Goal: Task Accomplishment & Management: Manage account settings

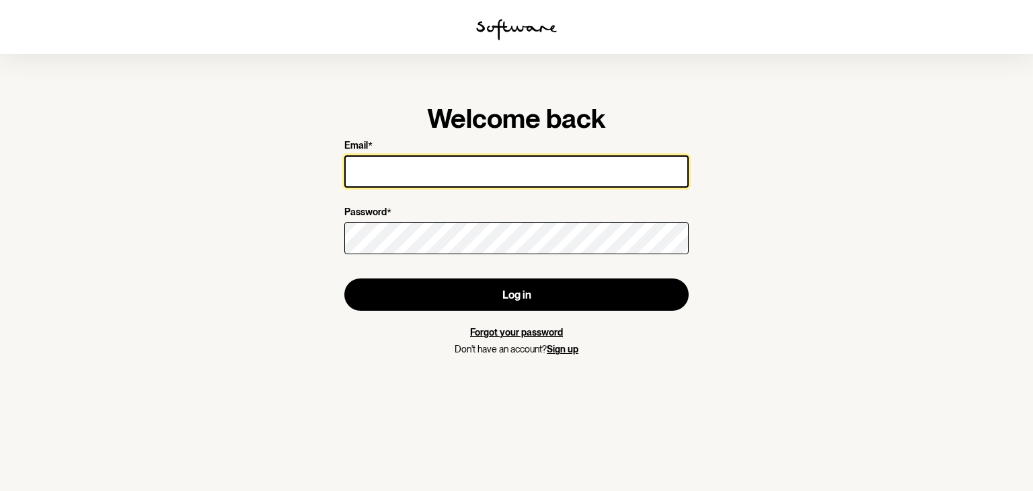
type input "[EMAIL_ADDRESS][DOMAIN_NAME]"
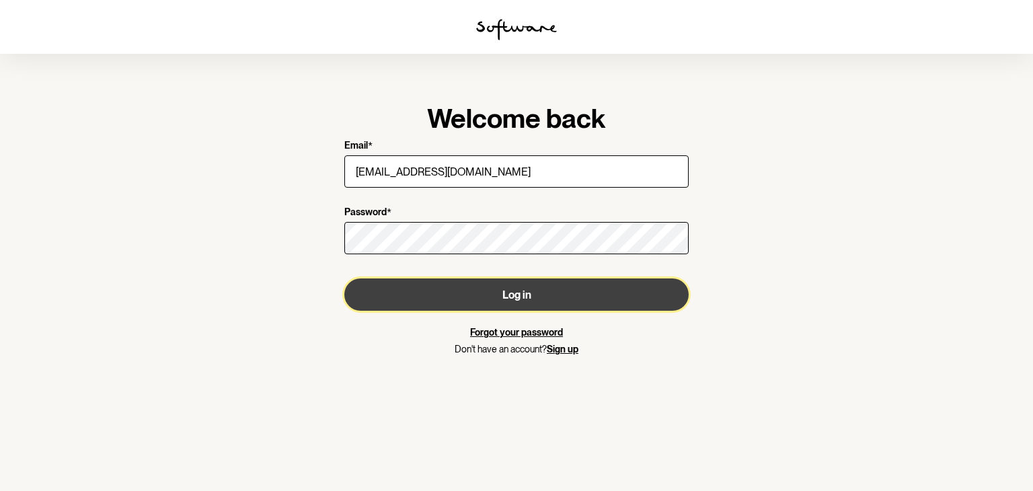
click at [501, 290] on button "Log in" at bounding box center [516, 294] width 344 height 32
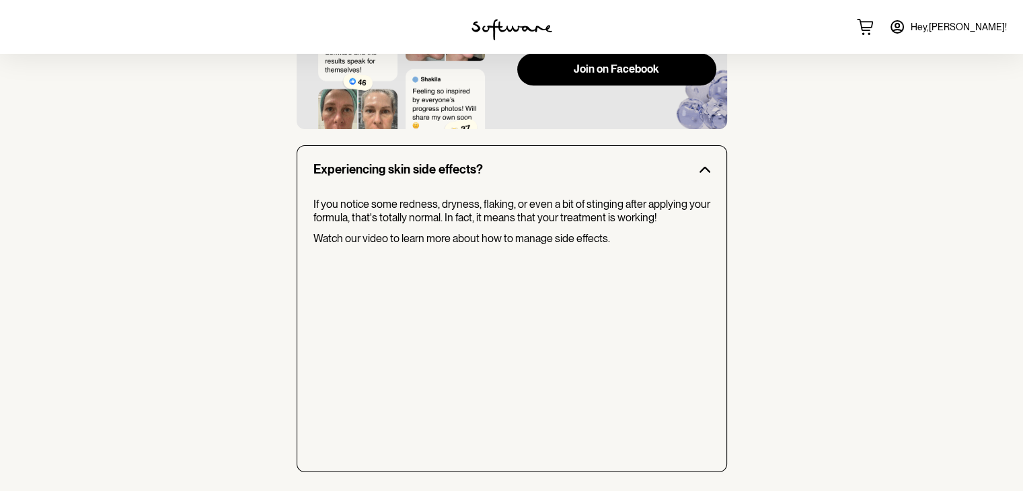
scroll to position [1243, 0]
click at [903, 30] on icon at bounding box center [897, 27] width 12 height 12
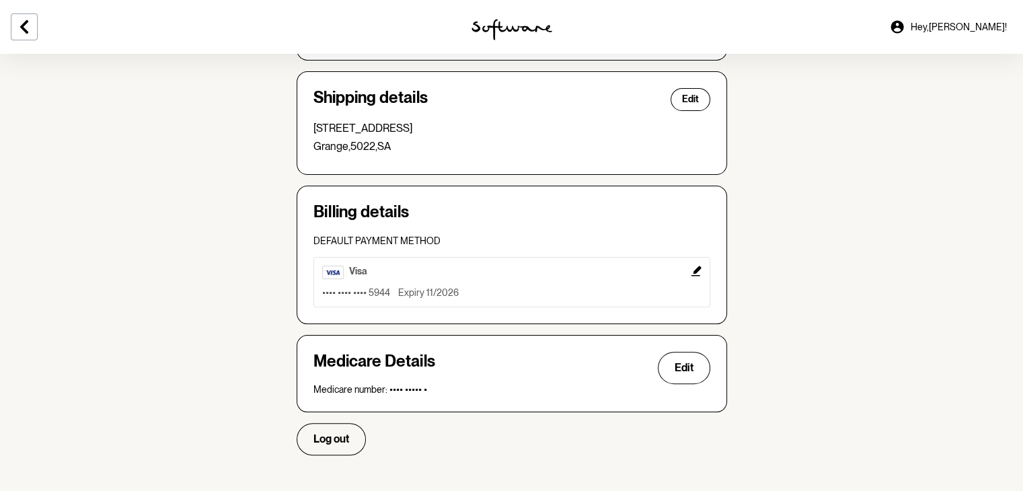
scroll to position [347, 0]
